Goal: Answer question/provide support

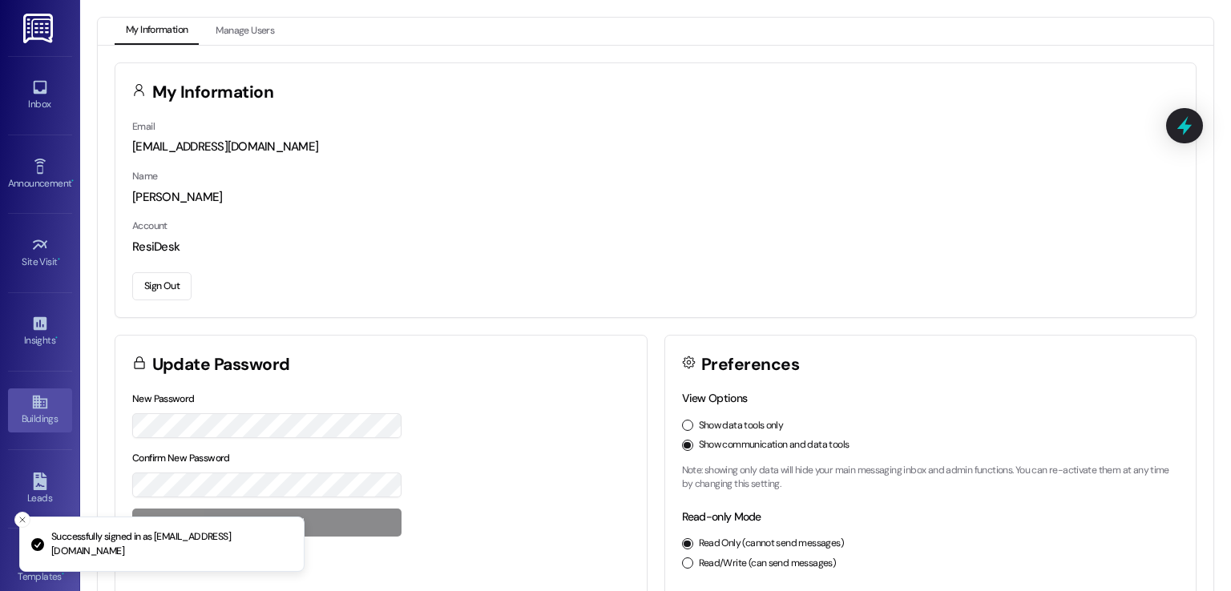
click at [32, 399] on icon at bounding box center [39, 403] width 14 height 14
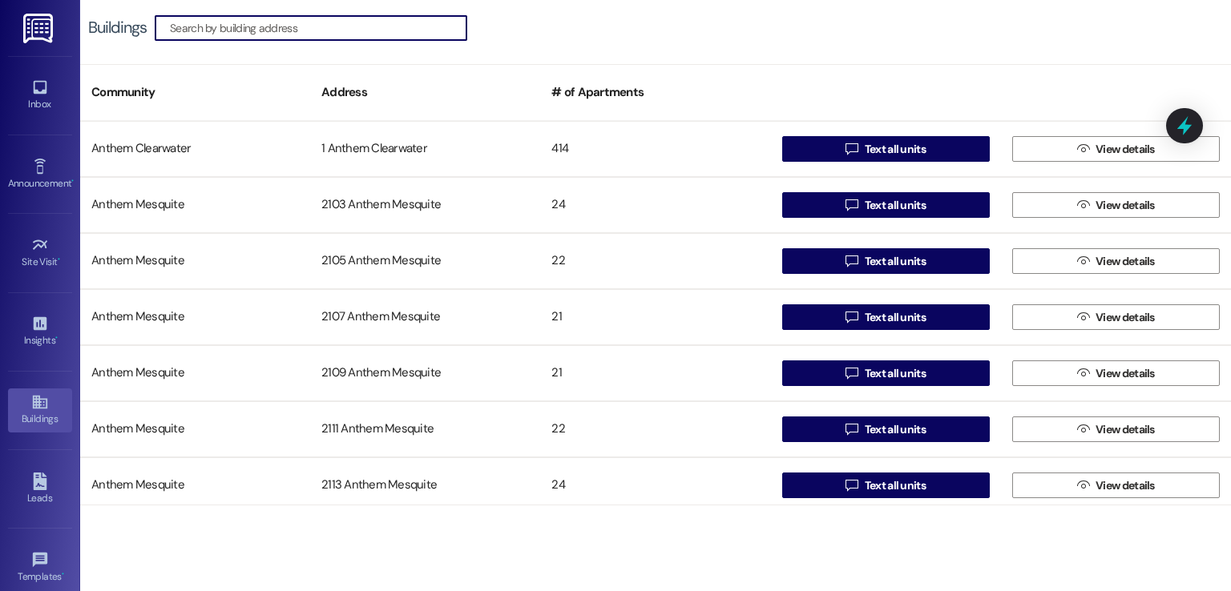
click at [369, 31] on input at bounding box center [318, 28] width 297 height 22
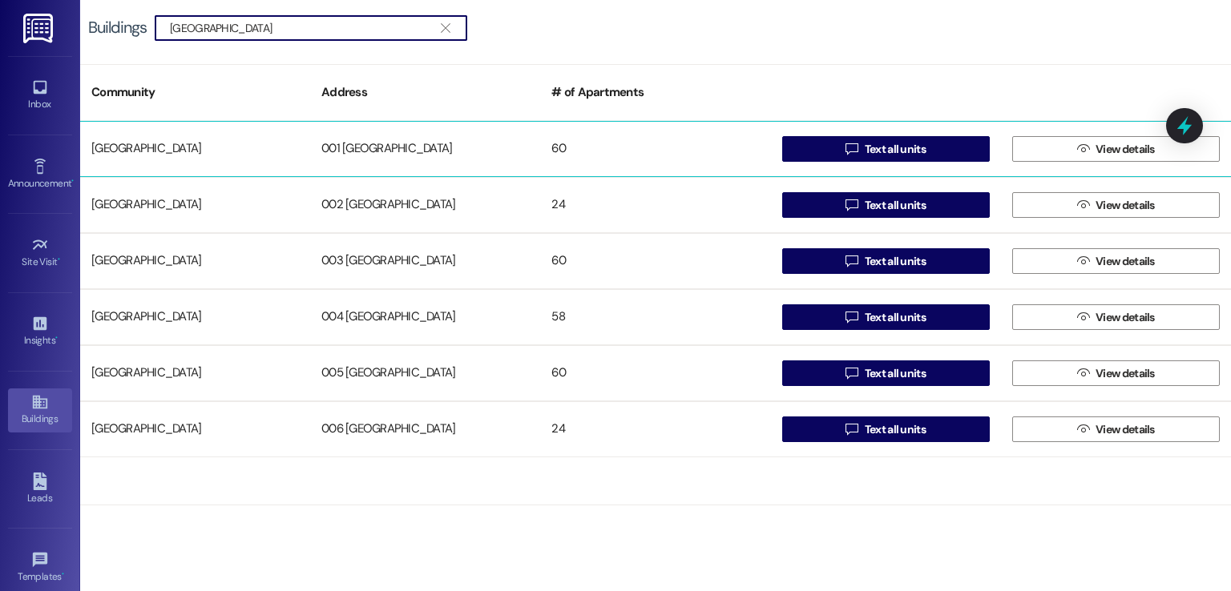
type input "[GEOGRAPHIC_DATA]"
click at [439, 144] on div "001 [GEOGRAPHIC_DATA]" at bounding box center [425, 149] width 230 height 32
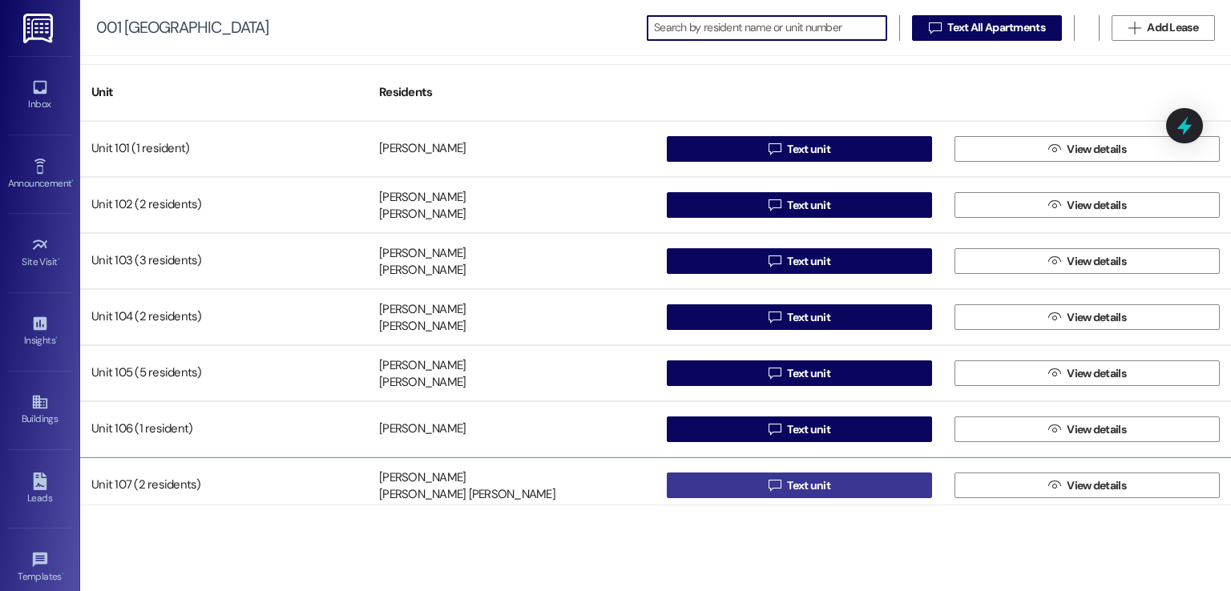
click at [754, 482] on button " Text unit" at bounding box center [799, 486] width 265 height 26
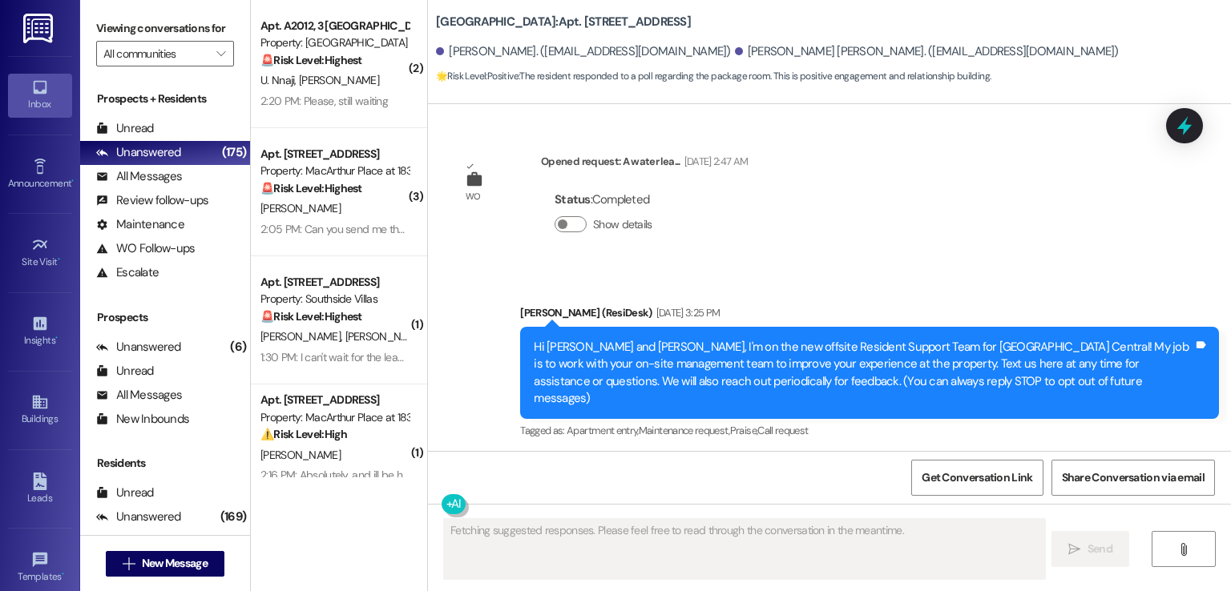
scroll to position [21525, 0]
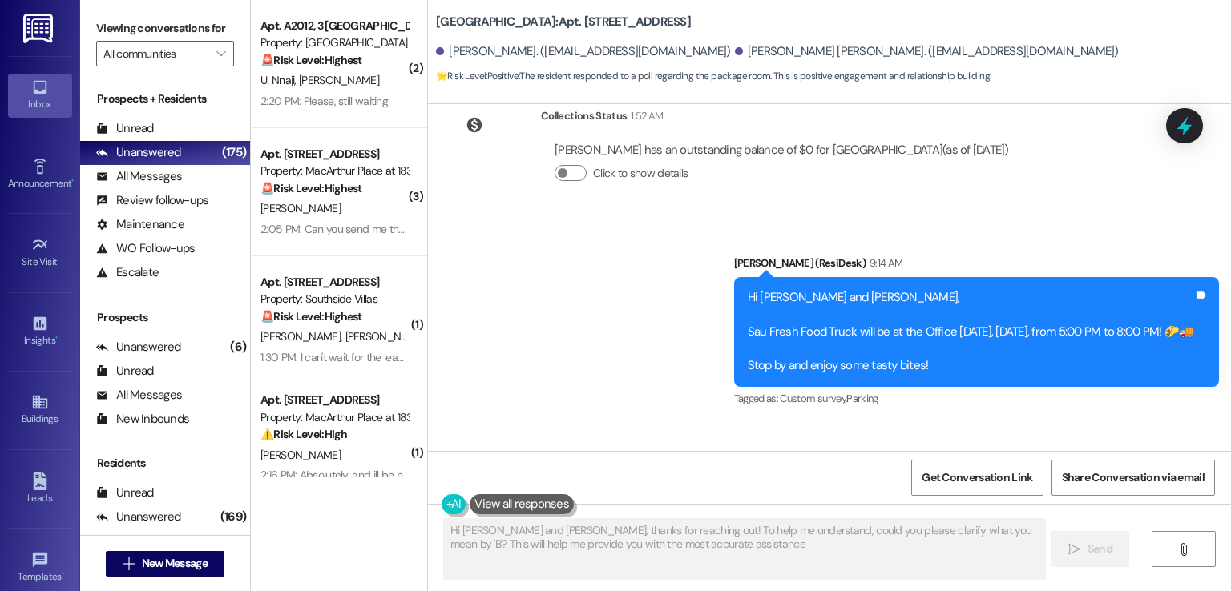
type textarea "Hi [PERSON_NAME] and [PERSON_NAME], thanks for reaching out! To help me underst…"
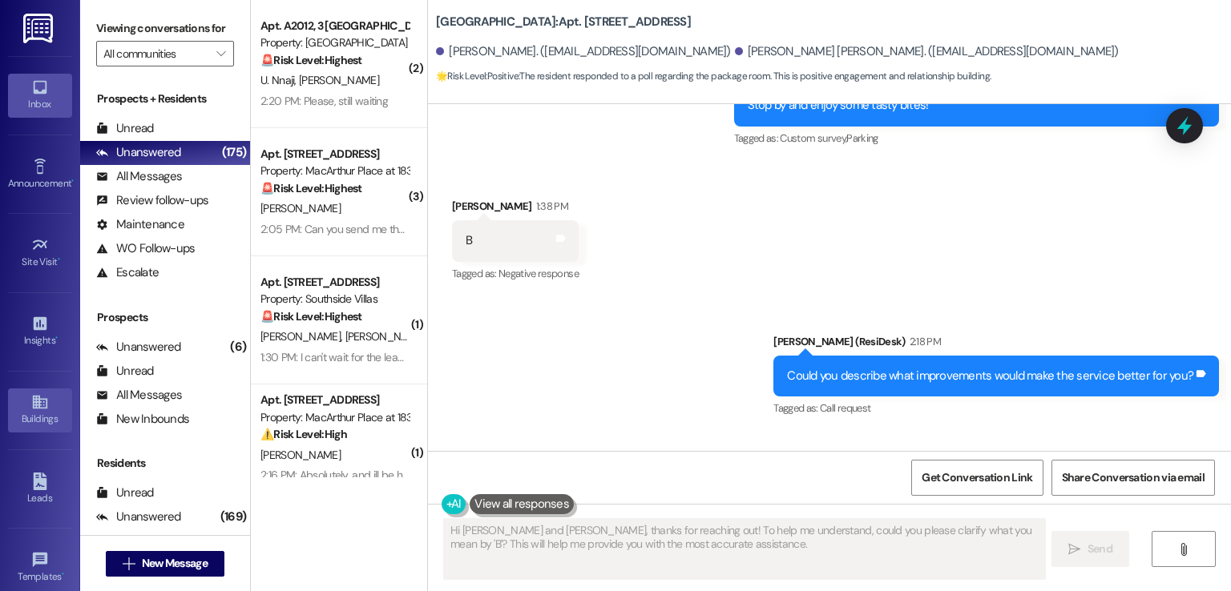
scroll to position [21823, 0]
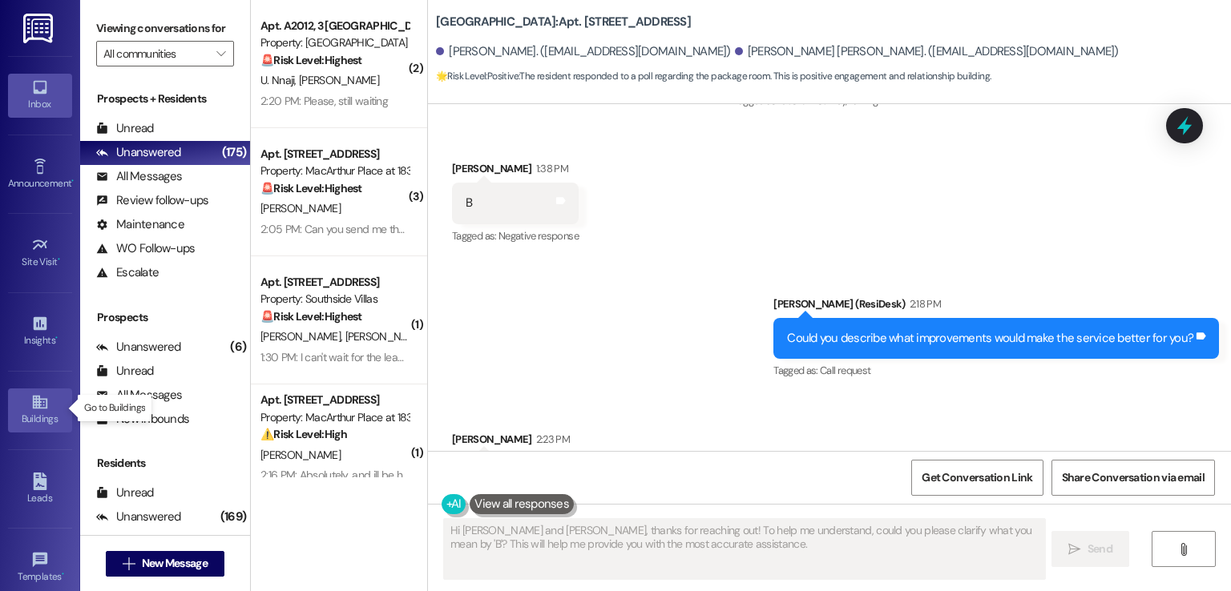
click at [34, 406] on icon at bounding box center [39, 403] width 14 height 14
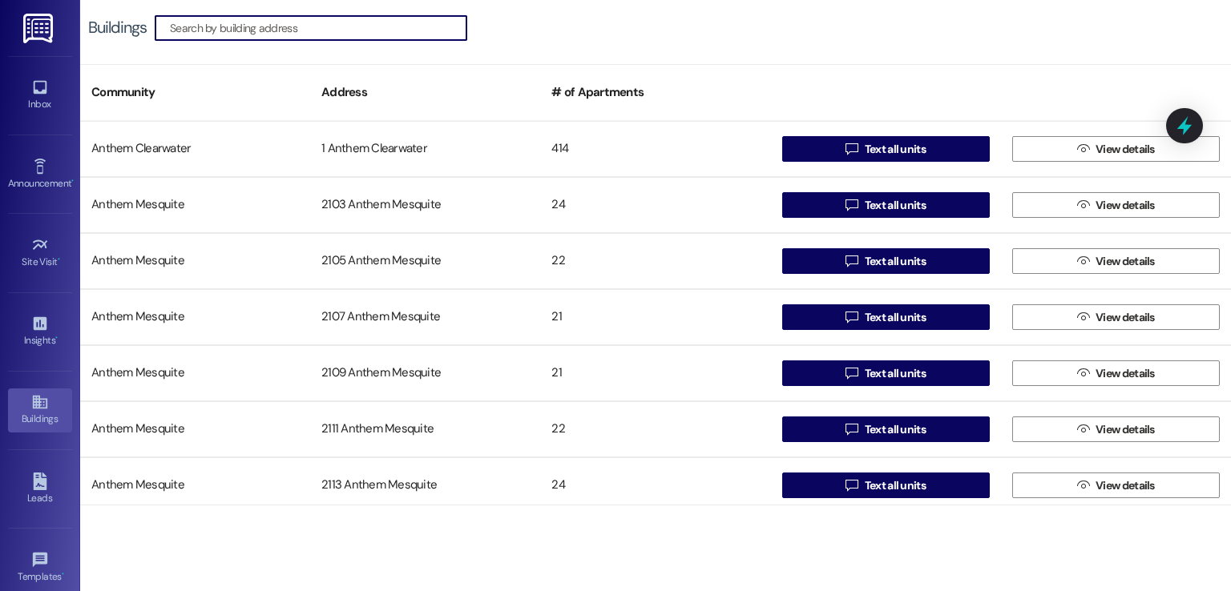
click at [324, 22] on input at bounding box center [318, 28] width 297 height 22
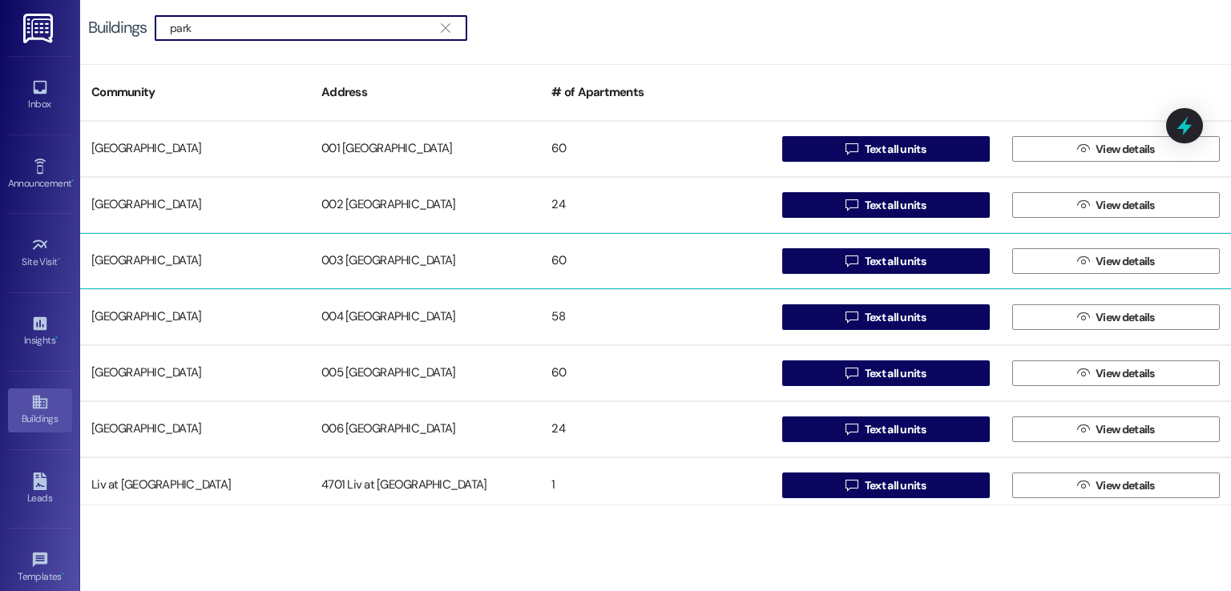
type input "park"
click at [399, 269] on div "003 [GEOGRAPHIC_DATA]" at bounding box center [425, 261] width 230 height 32
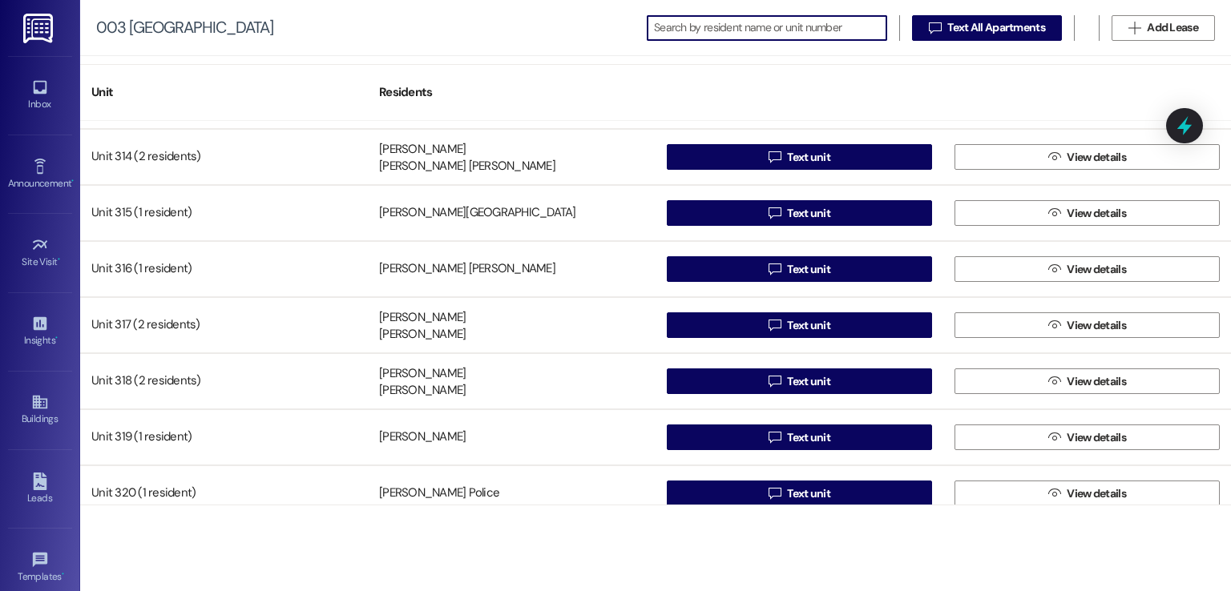
scroll to position [2981, 0]
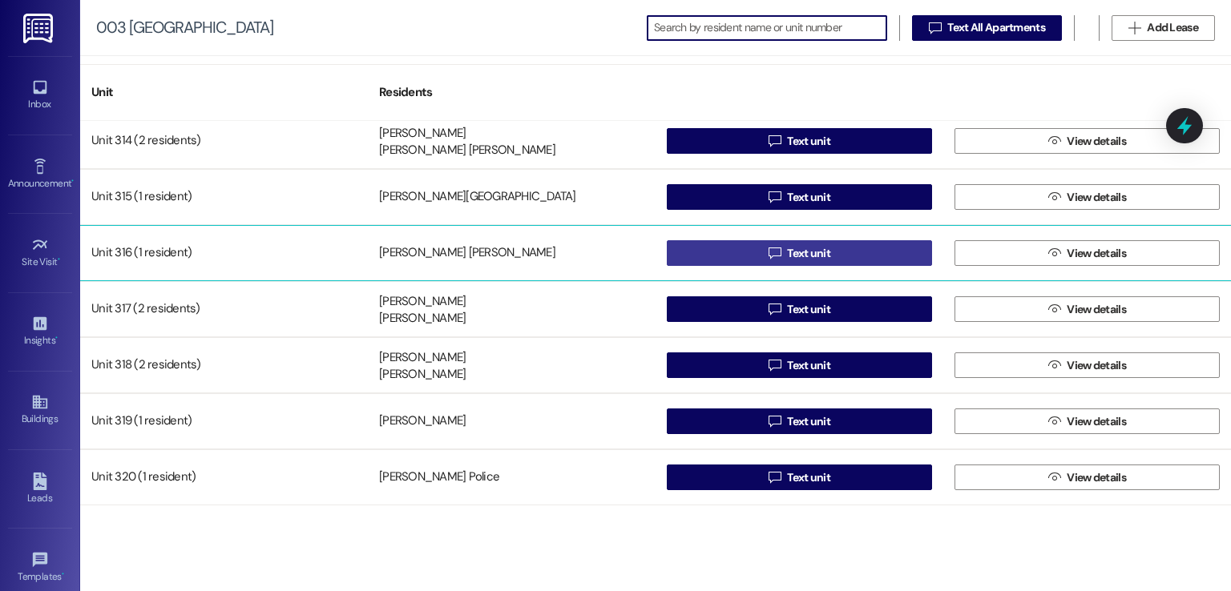
click at [743, 252] on button " Text unit" at bounding box center [799, 253] width 265 height 26
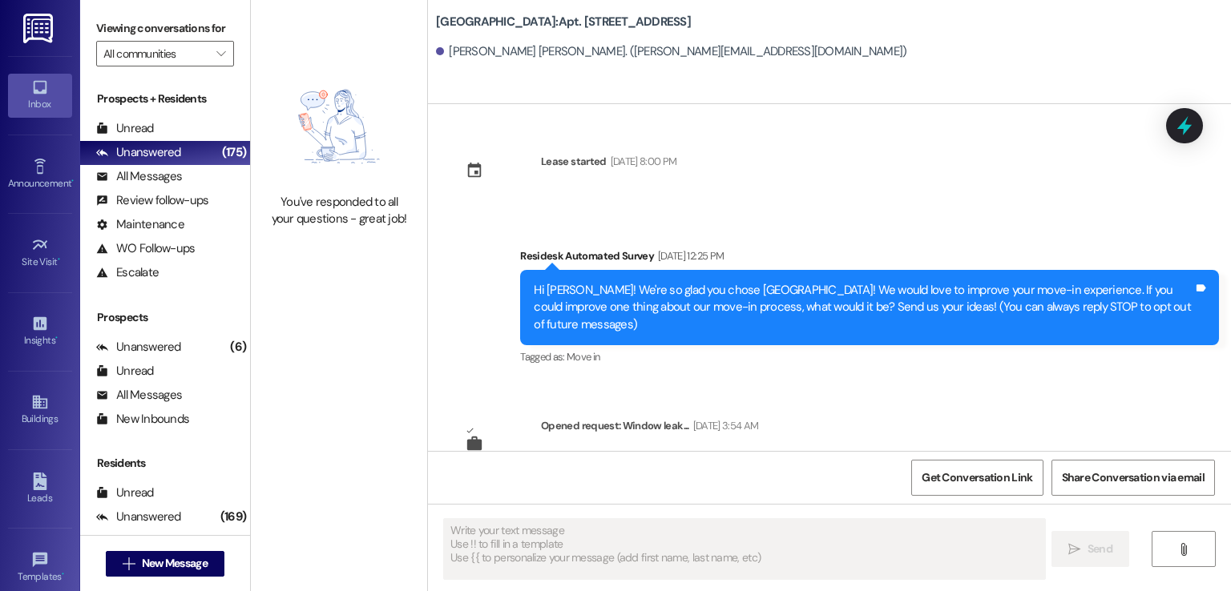
type textarea "Fetching suggested responses. Please feel free to read through the conversation…"
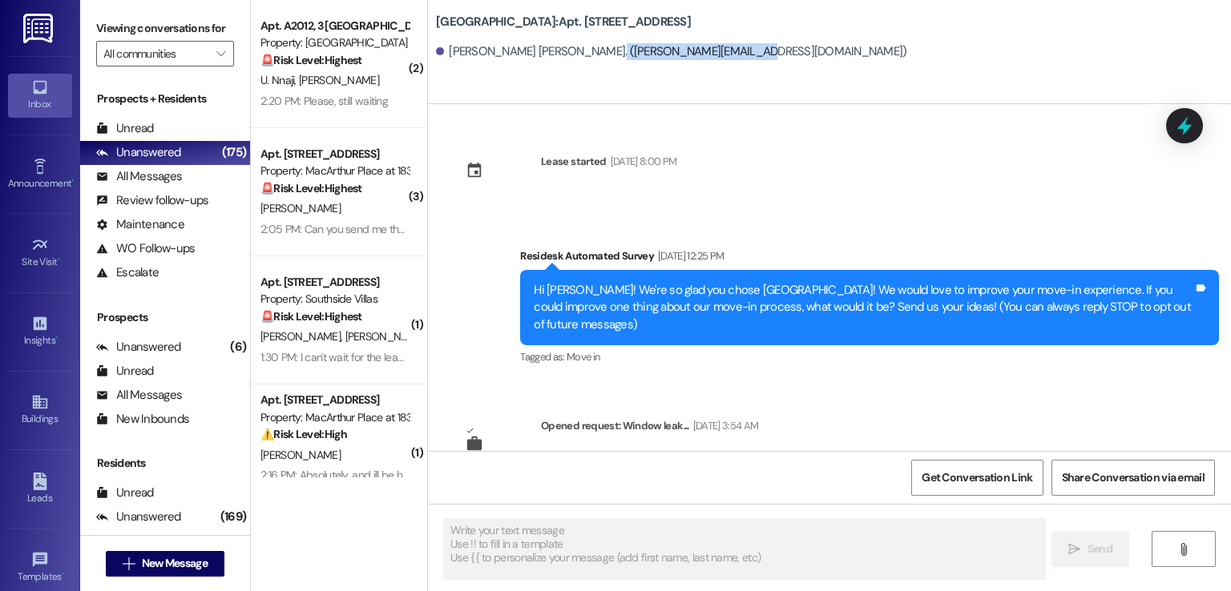
drag, startPoint x: 735, startPoint y: 52, endPoint x: 593, endPoint y: 52, distance: 141.8
click at [593, 52] on div "[PERSON_NAME] [PERSON_NAME]. ([PERSON_NAME][EMAIL_ADDRESS][DOMAIN_NAME])" at bounding box center [671, 51] width 470 height 17
copy div "[PERSON_NAME][EMAIL_ADDRESS][DOMAIN_NAME]"
